Goal: Transaction & Acquisition: Purchase product/service

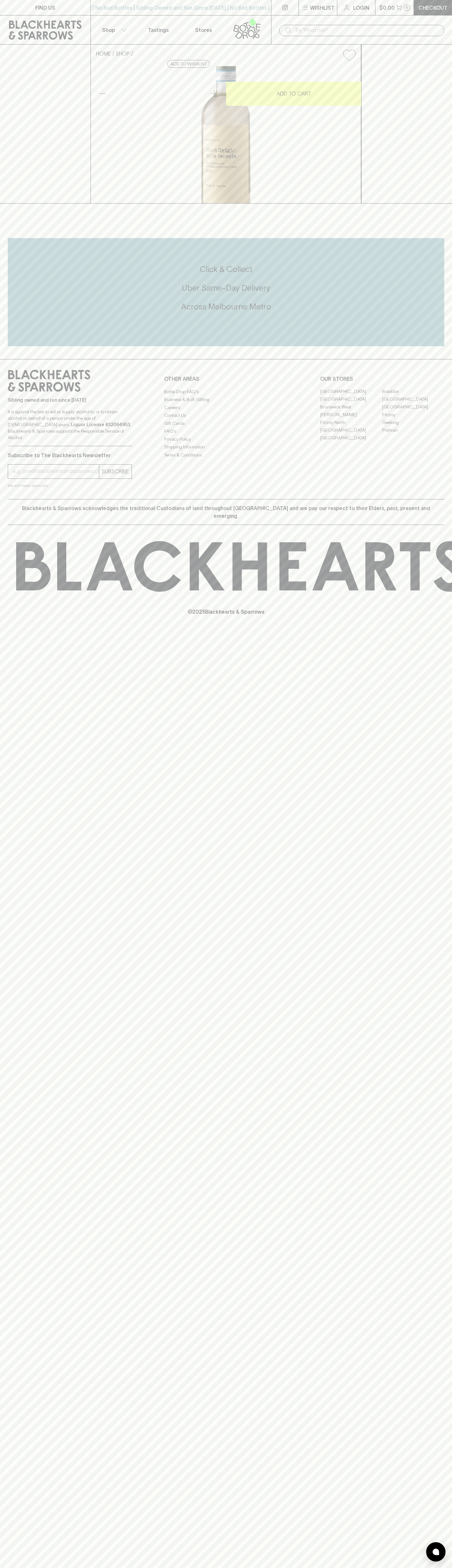
click at [30, 29] on icon at bounding box center [45, 30] width 81 height 19
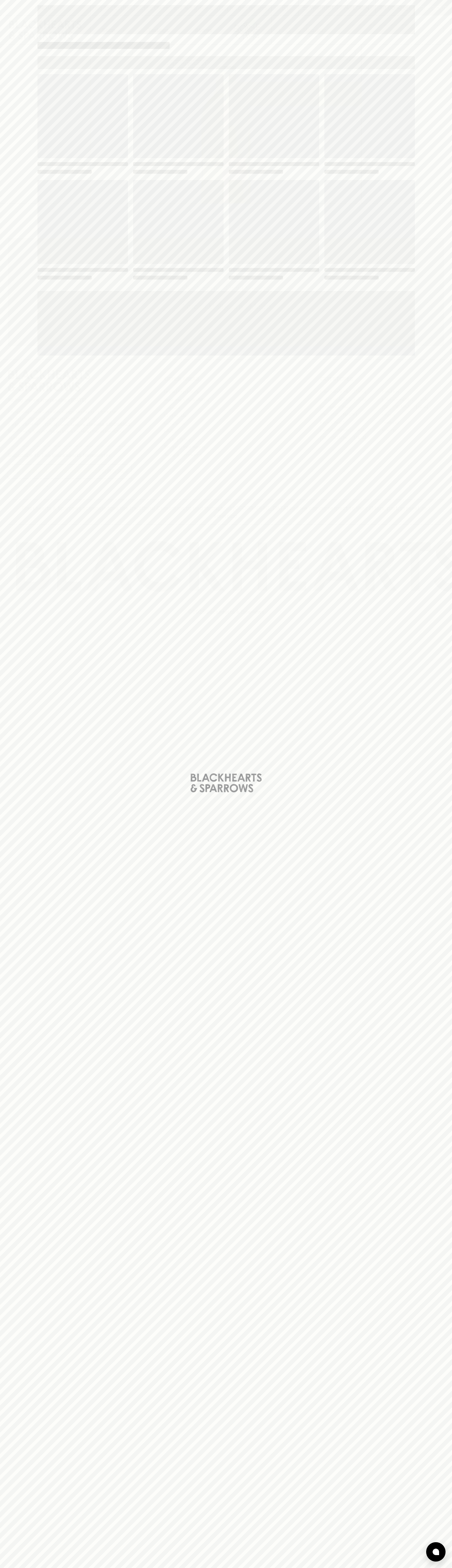
click at [215, 1567] on html "FIND US | No Bad Bottles | Sibling Owned and Run Since [DATE] | No Bad Bottles …" at bounding box center [226, 784] width 452 height 1568
click at [16, 1526] on div "Loading" at bounding box center [226, 784] width 452 height 1568
